Goal: Contribute content

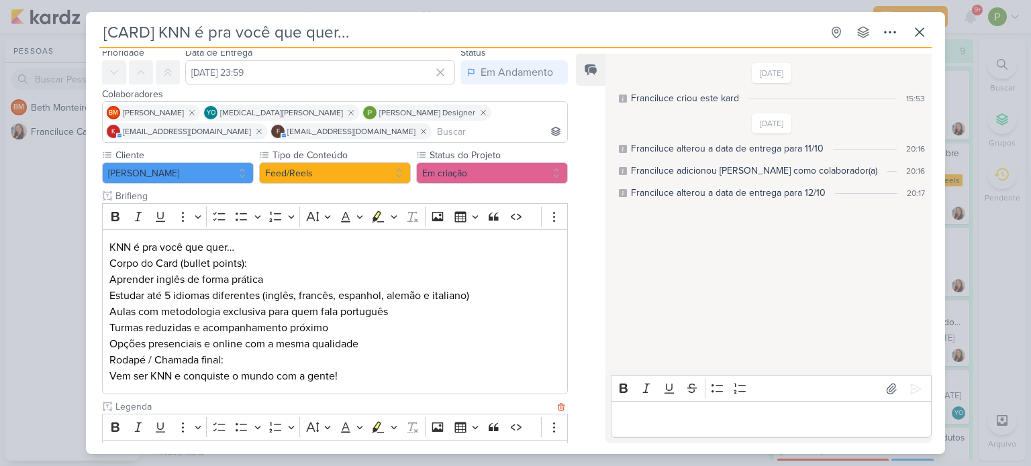
scroll to position [46, 0]
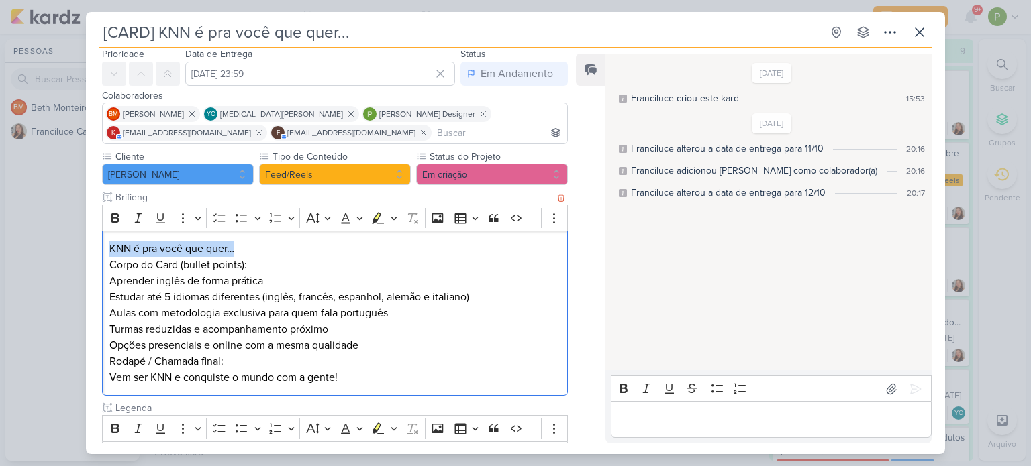
drag, startPoint x: 107, startPoint y: 249, endPoint x: 237, endPoint y: 242, distance: 129.7
click at [237, 242] on div "KNN é pra você que quer… Corpo do Card (bullet points): Aprender inglês de form…" at bounding box center [335, 314] width 466 height 166
copy p "KNN é pra você que quer…"
drag, startPoint x: 109, startPoint y: 278, endPoint x: 265, endPoint y: 278, distance: 156.3
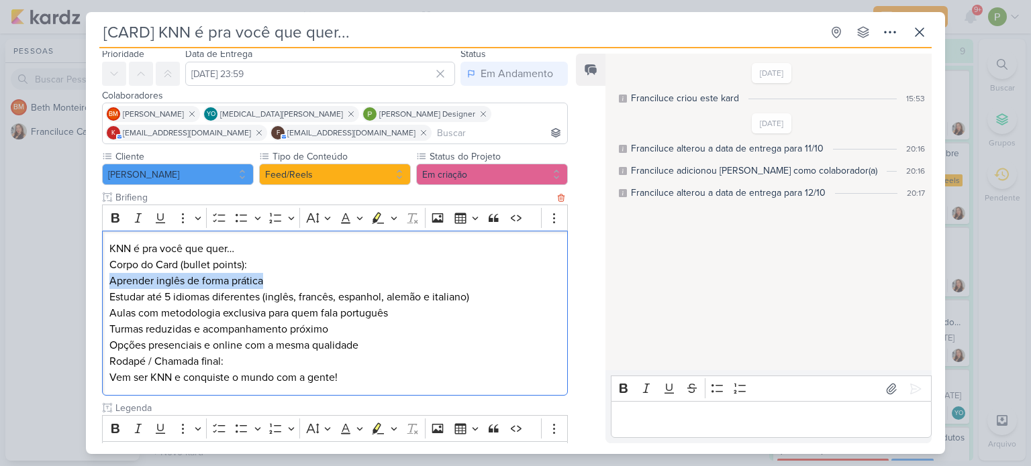
click at [265, 278] on p "Aprender inglês de forma prática" at bounding box center [334, 281] width 451 height 16
copy p "Aprender inglês de forma prática"
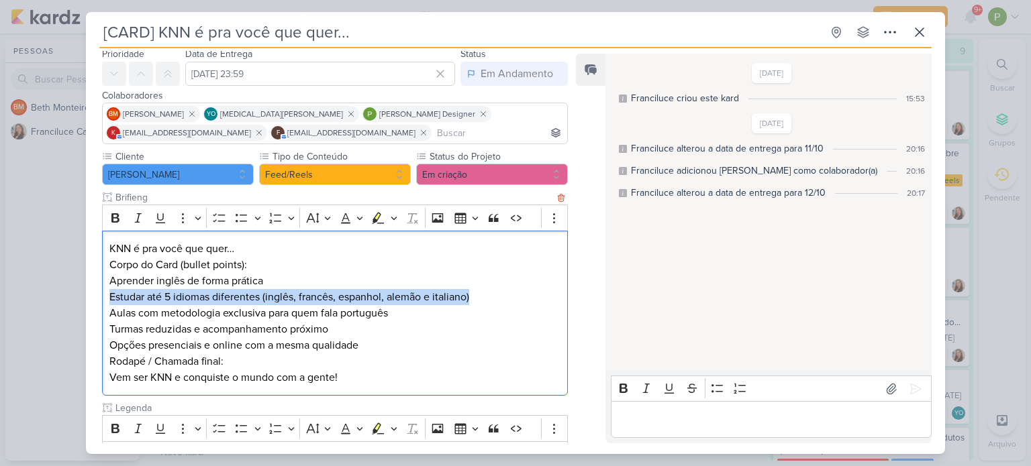
drag, startPoint x: 110, startPoint y: 297, endPoint x: 509, endPoint y: 294, distance: 398.6
click at [509, 294] on p "Estudar até 5 idiomas diferentes (inglês, francês, espanhol, alemão e italiano)" at bounding box center [334, 297] width 451 height 16
copy p "Estudar até 5 idiomas diferentes (inglês, francês, espanhol, alemão e italiano)"
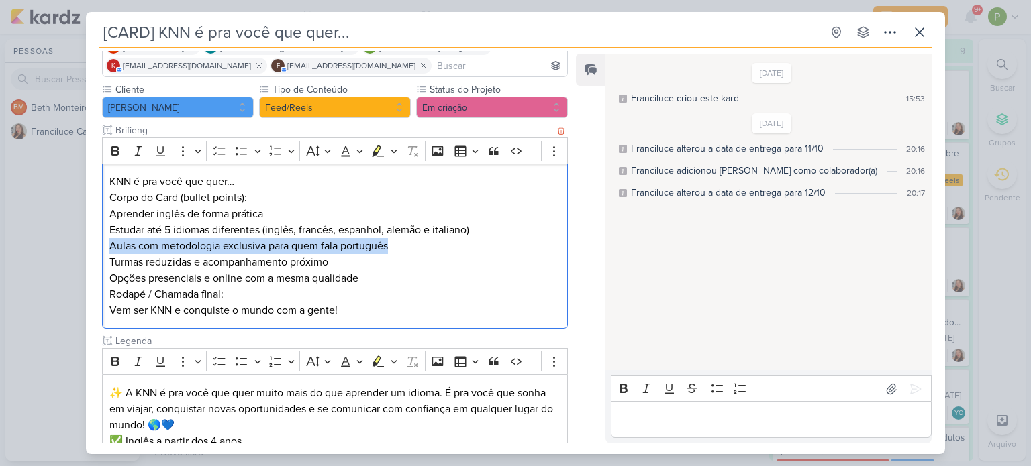
drag, startPoint x: 107, startPoint y: 243, endPoint x: 417, endPoint y: 244, distance: 309.3
click at [417, 244] on div "KNN é pra você que quer… Corpo do Card (bullet points): Aprender inglês de form…" at bounding box center [335, 247] width 466 height 166
copy p "Aulas com metodologia exclusiva para quem fala português"
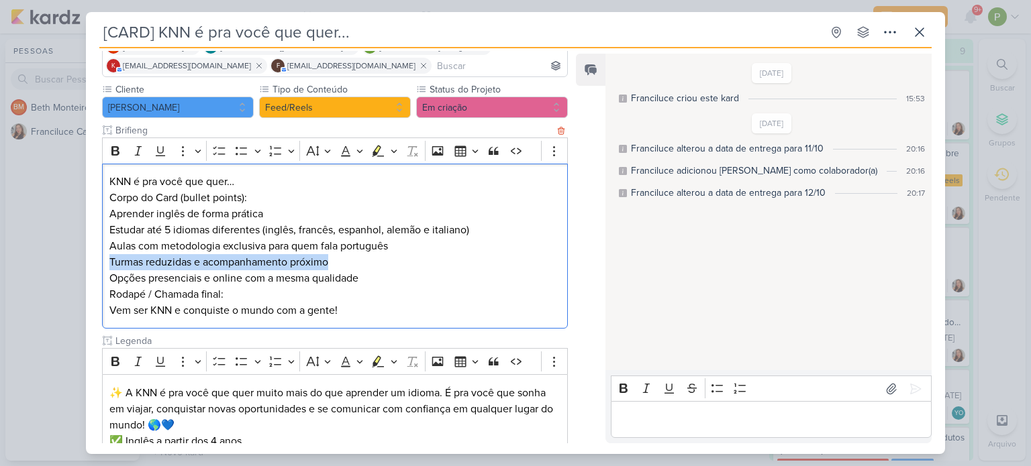
drag, startPoint x: 108, startPoint y: 262, endPoint x: 333, endPoint y: 263, distance: 225.5
click at [333, 263] on div "KNN é pra você que quer… Corpo do Card (bullet points): Aprender inglês de form…" at bounding box center [335, 247] width 466 height 166
copy p "Turmas reduzidas e acompanhamento próximo"
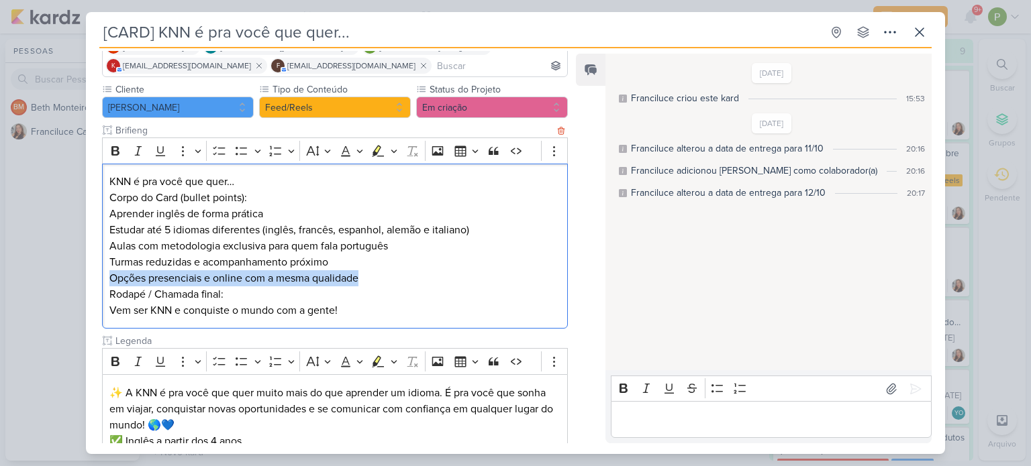
drag, startPoint x: 110, startPoint y: 278, endPoint x: 367, endPoint y: 282, distance: 257.0
click at [367, 282] on p "Opções presenciais e online com a mesma qualidade" at bounding box center [334, 278] width 451 height 16
copy p "Opções presenciais e online com a mesma qualidade"
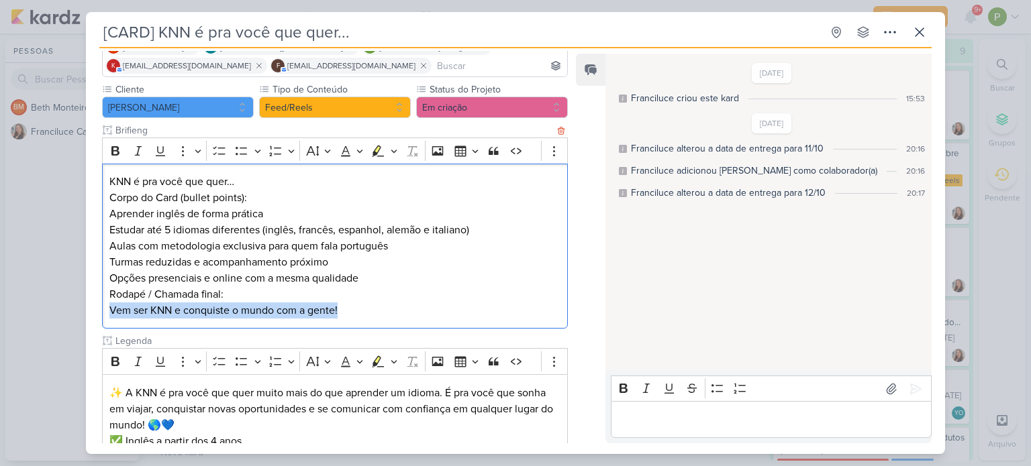
drag, startPoint x: 110, startPoint y: 307, endPoint x: 387, endPoint y: 325, distance: 277.0
click at [387, 325] on div "KNN é pra você que quer… Corpo do Card (bullet points): Aprender inglês de form…" at bounding box center [335, 247] width 466 height 166
copy p "Vem ser KNN e conquiste o mundo com a gente!"
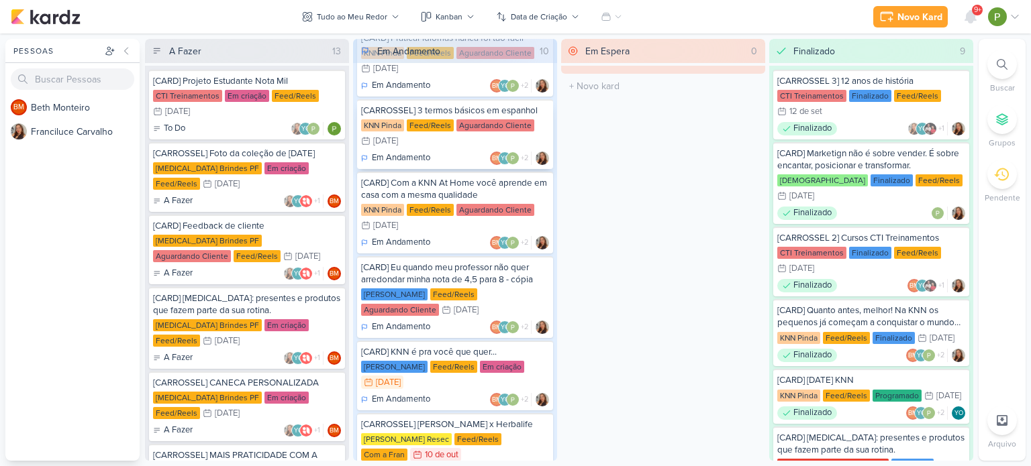
scroll to position [387, 0]
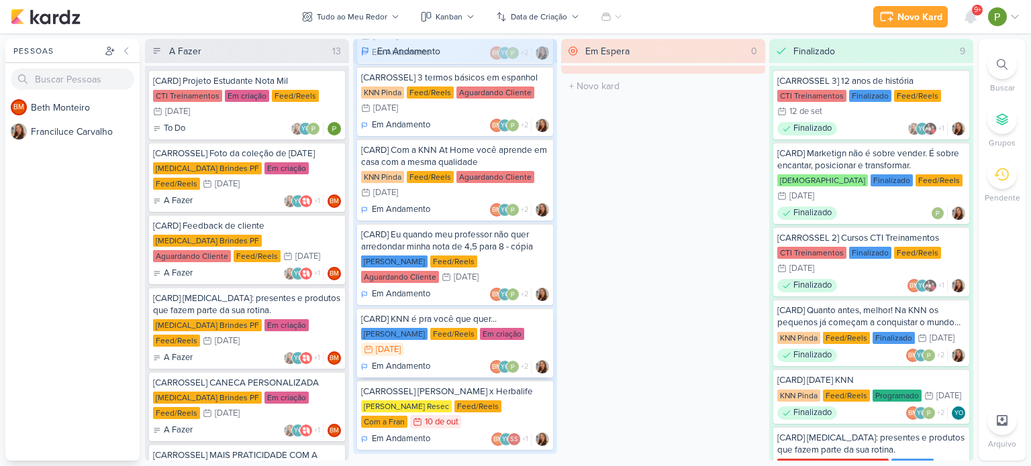
click at [459, 313] on div "[CARD] KNN é pra você que quer..." at bounding box center [455, 319] width 188 height 12
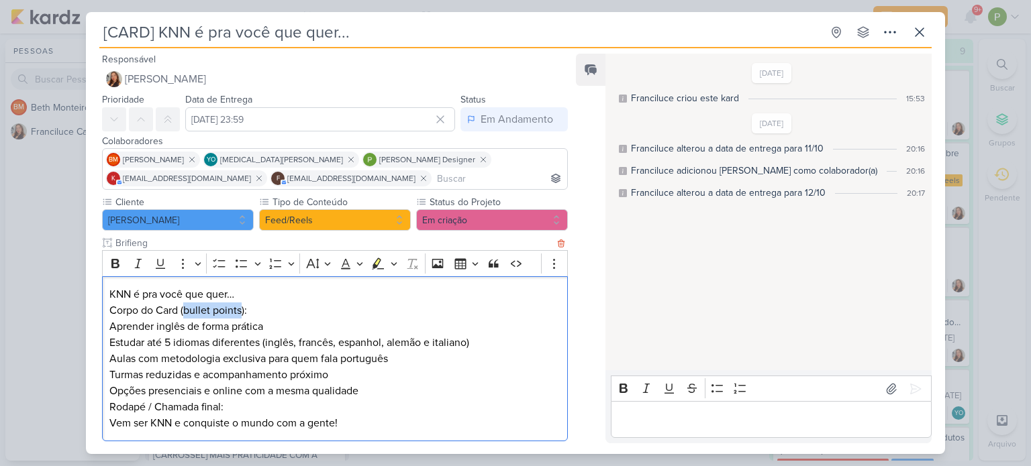
drag, startPoint x: 185, startPoint y: 309, endPoint x: 240, endPoint y: 303, distance: 56.0
click at [240, 303] on h3 "Corpo do Card (bullet points):" at bounding box center [334, 311] width 451 height 16
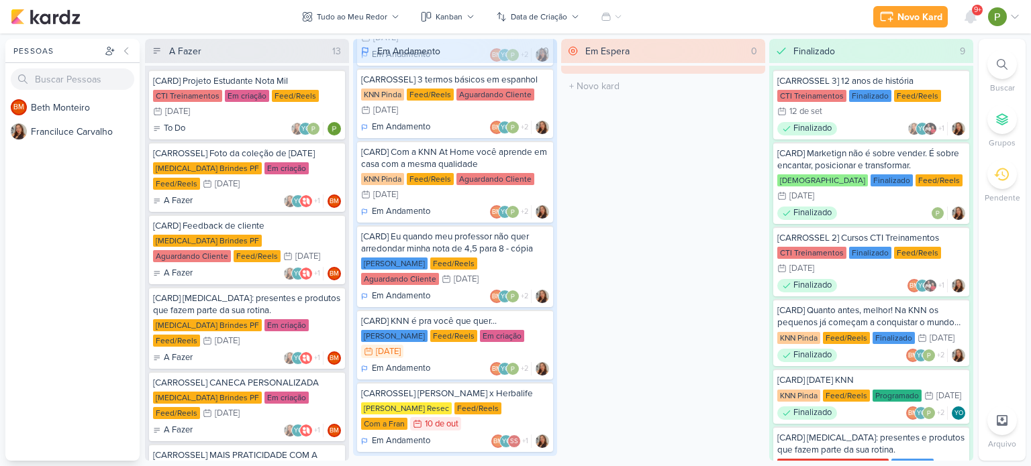
scroll to position [387, 0]
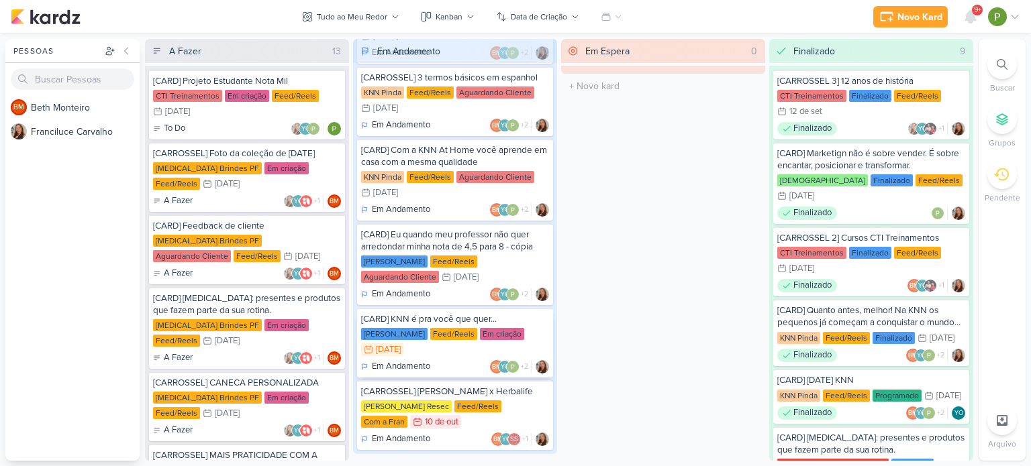
click at [489, 313] on div "[CARD] KNN é pra você que quer..." at bounding box center [455, 319] width 188 height 12
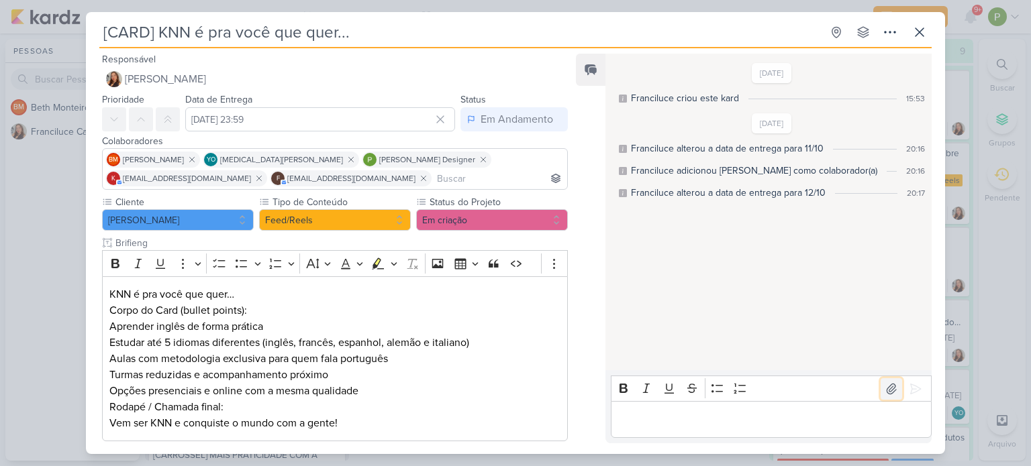
click at [884, 394] on icon at bounding box center [890, 388] width 13 height 13
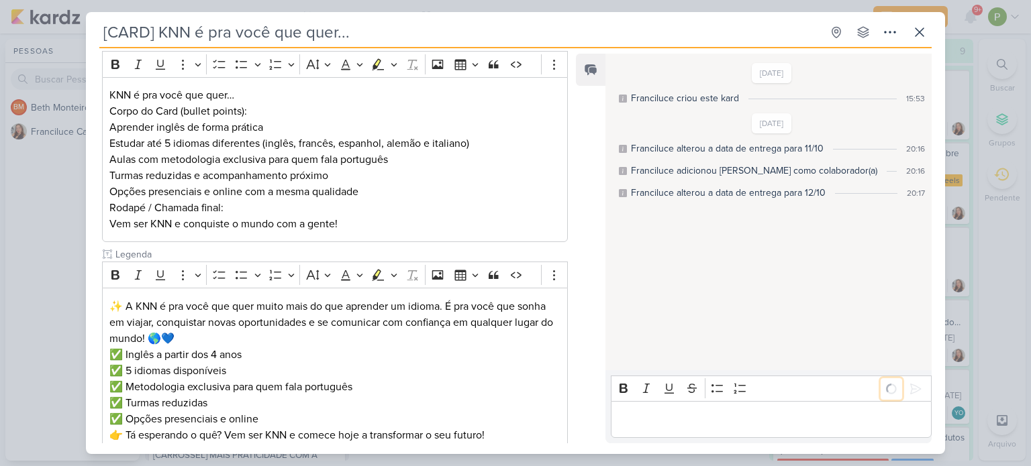
scroll to position [201, 0]
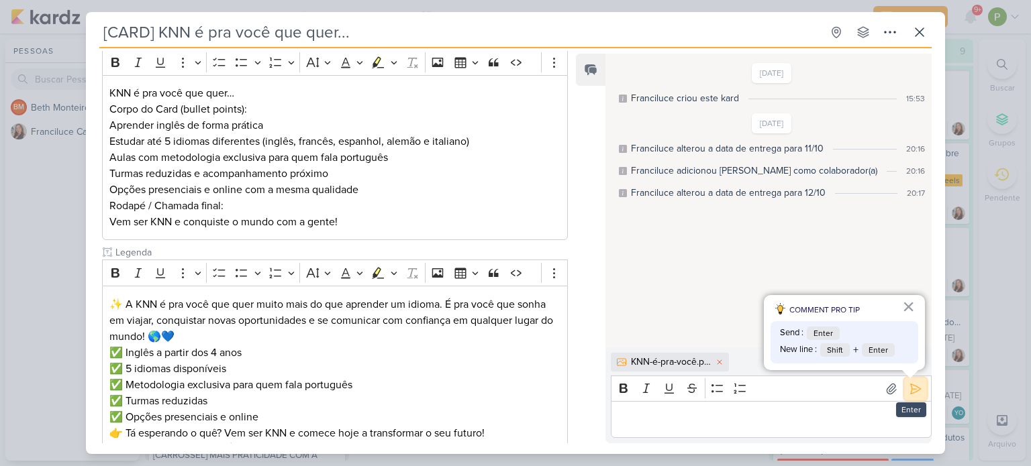
click at [909, 387] on icon at bounding box center [915, 388] width 13 height 13
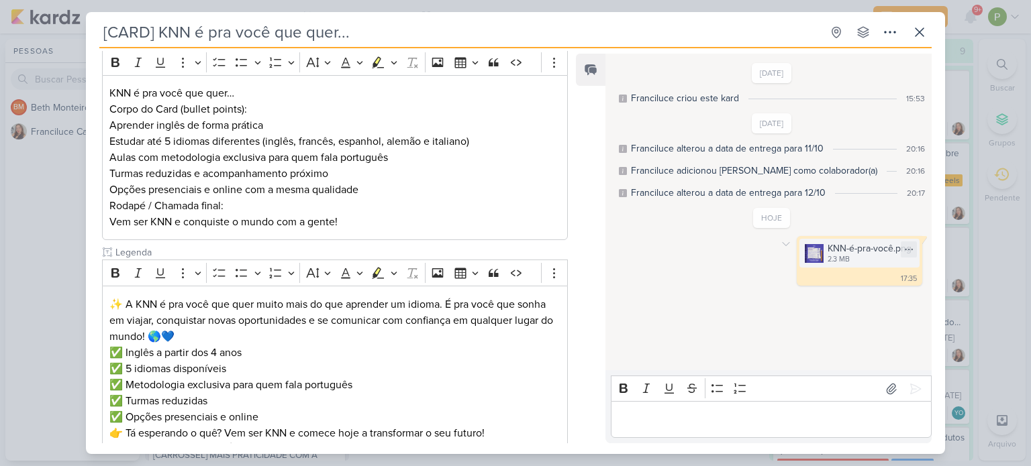
click at [806, 256] on img at bounding box center [814, 253] width 19 height 19
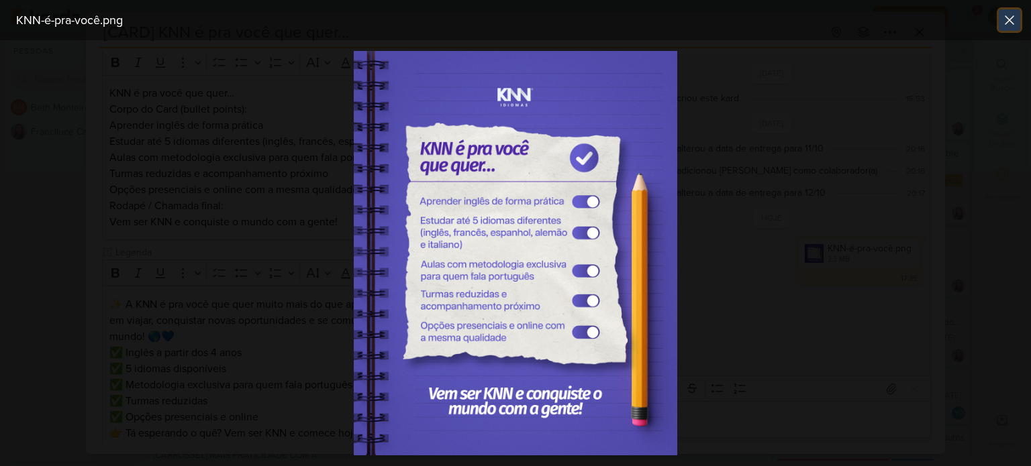
click at [1001, 18] on icon at bounding box center [1009, 20] width 16 height 16
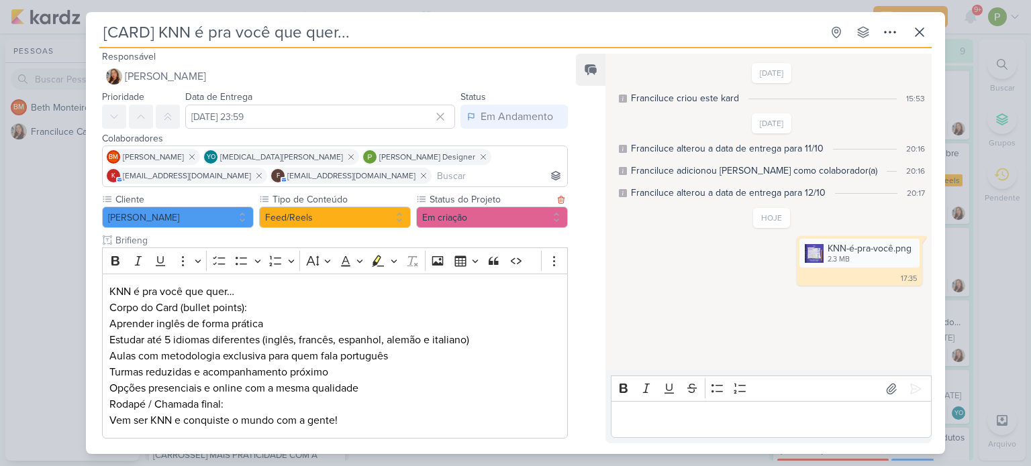
scroll to position [0, 0]
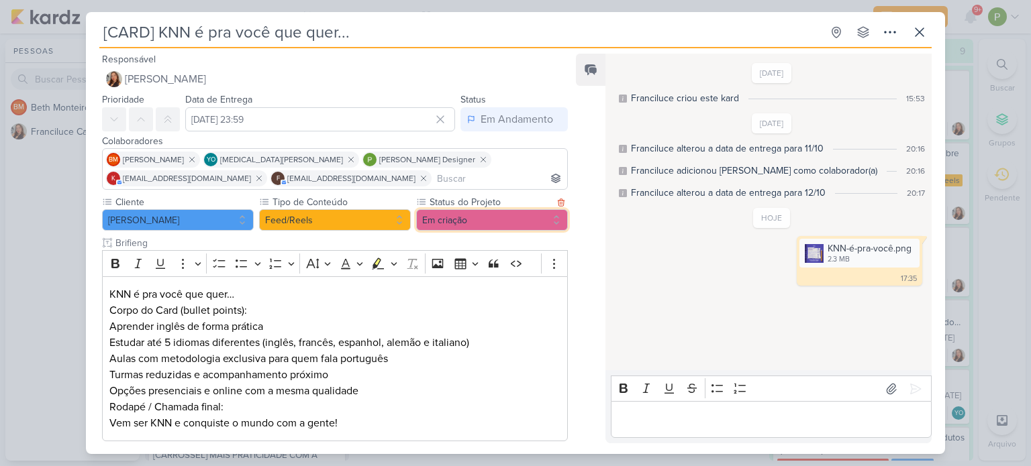
click at [437, 213] on button "Em criação" at bounding box center [492, 219] width 152 height 21
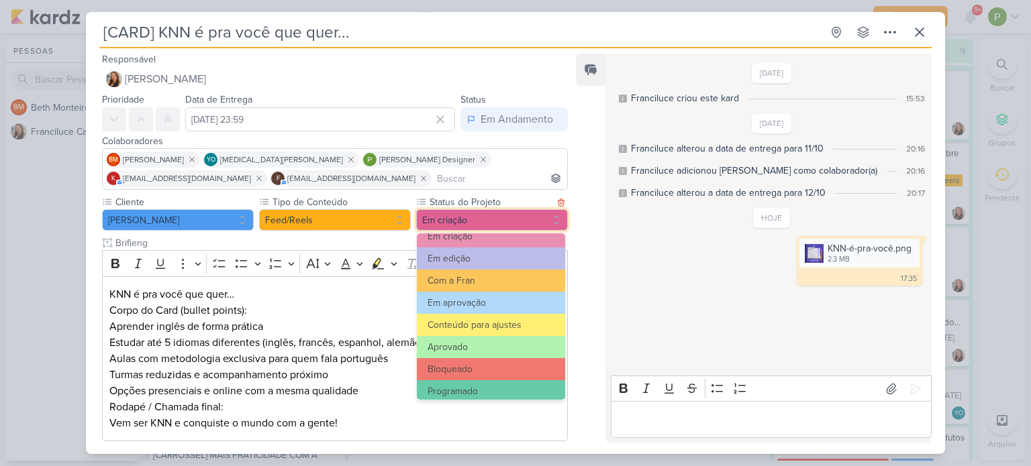
scroll to position [134, 0]
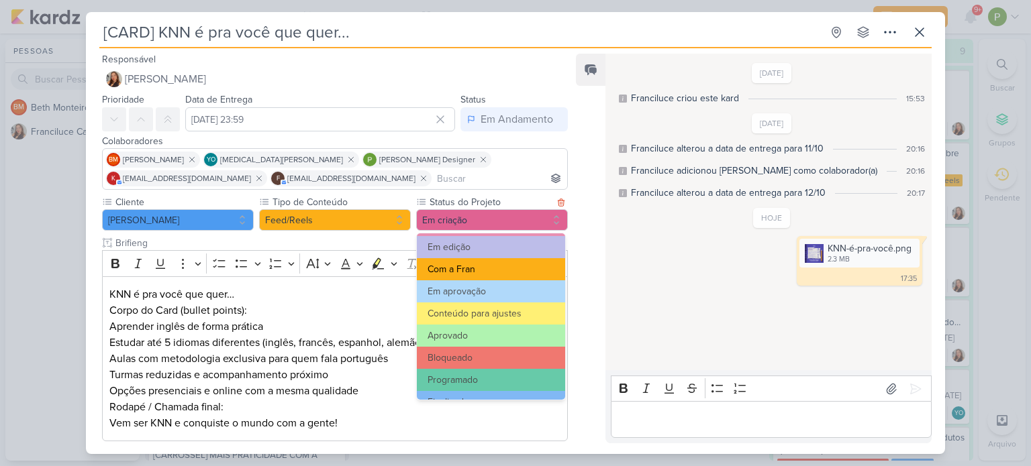
click at [465, 273] on button "Com a Fran" at bounding box center [491, 269] width 148 height 22
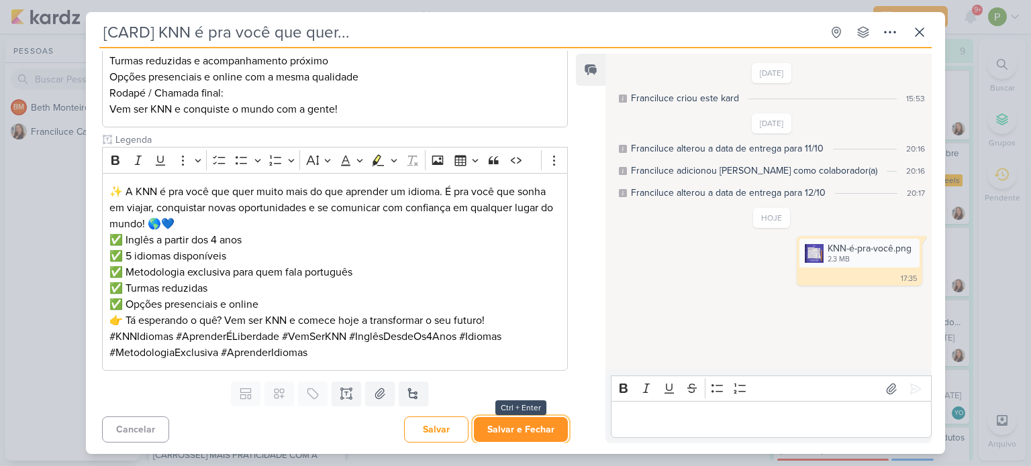
click at [511, 434] on button "Salvar e Fechar" at bounding box center [521, 429] width 94 height 25
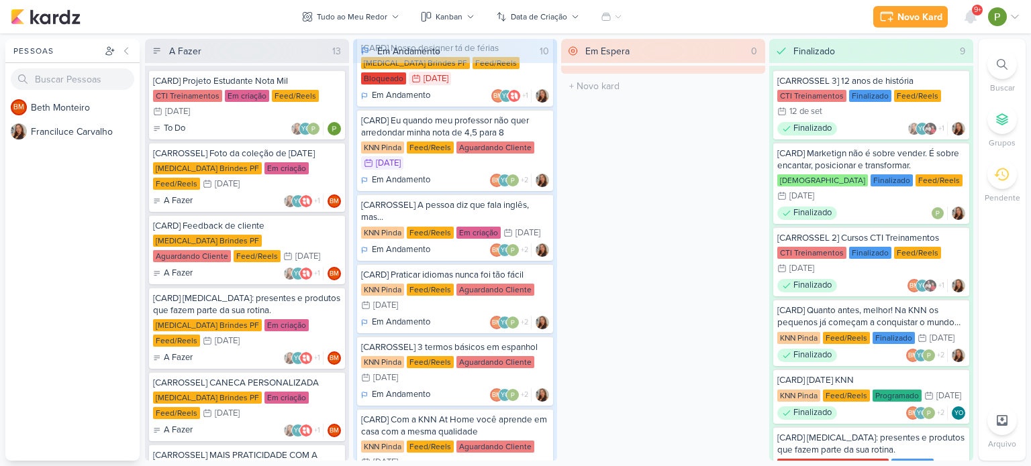
scroll to position [119, 0]
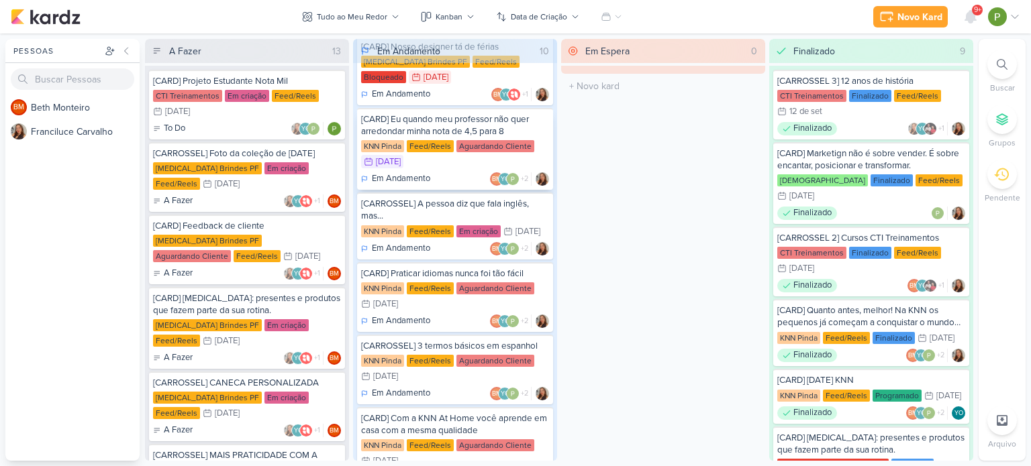
click at [478, 113] on div "[CARD] Eu quando meu professor não quer arredondar minha nota de 4,5 para 8" at bounding box center [455, 125] width 188 height 24
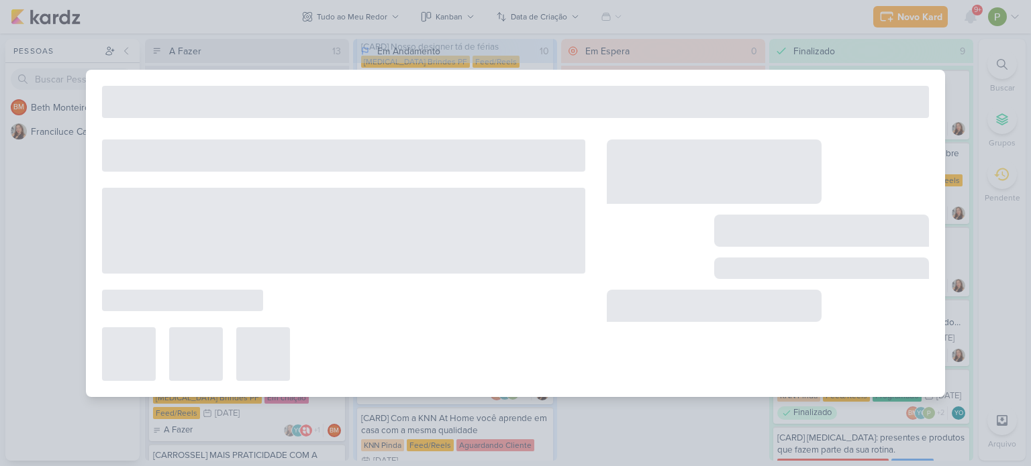
type input "[CARD] Eu quando meu professor não quer arredondar minha nota de 4,5 para 8"
type input "13 de outubro de 2025 às 23:59"
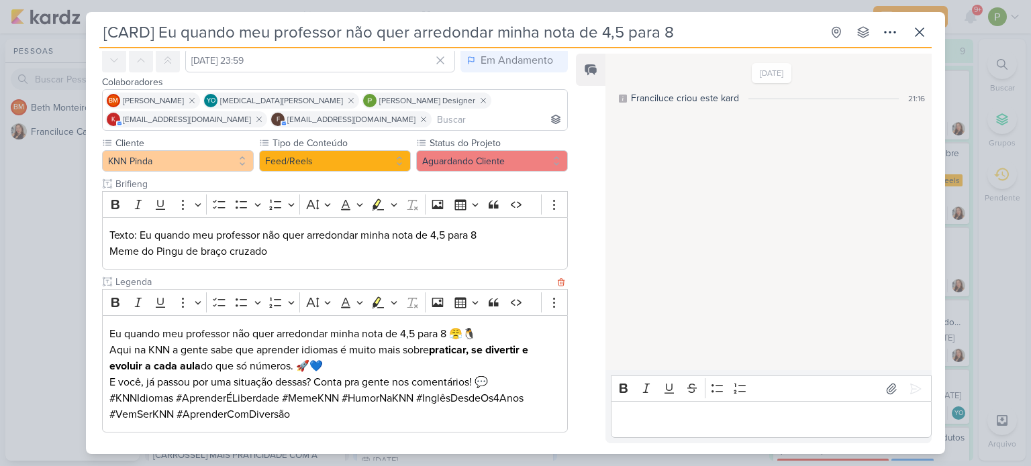
scroll to position [54, 0]
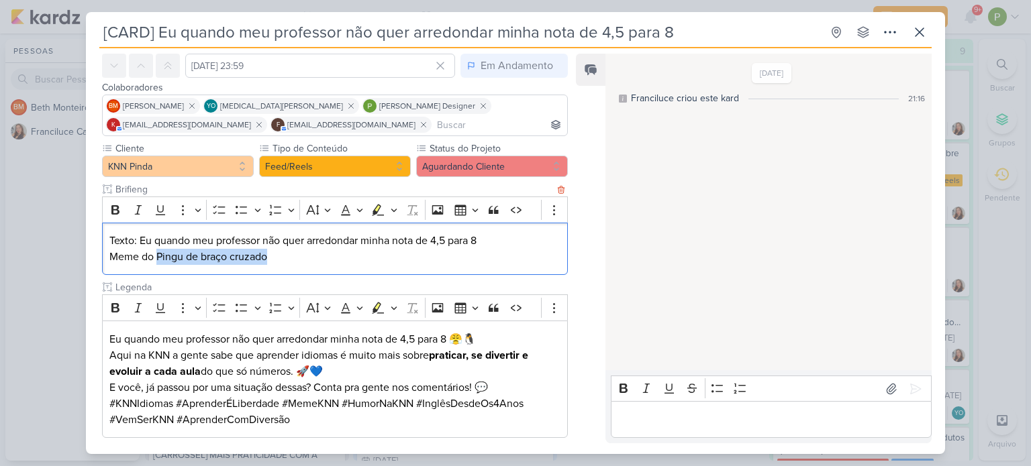
drag, startPoint x: 156, startPoint y: 258, endPoint x: 276, endPoint y: 255, distance: 120.8
click at [276, 255] on p "Meme do Pingu de braço cruzado" at bounding box center [334, 257] width 451 height 16
copy p "Pingu de braço cruzado"
